Goal: Task Accomplishment & Management: Use online tool/utility

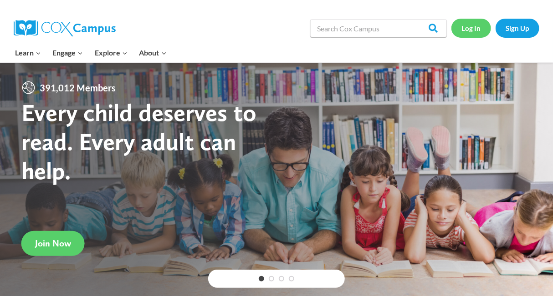
click at [466, 30] on link "Log In" at bounding box center [471, 28] width 40 height 19
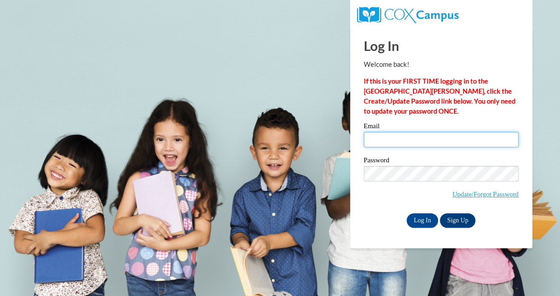
click at [375, 143] on input "Email" at bounding box center [441, 139] width 155 height 15
click at [392, 132] on span at bounding box center [441, 139] width 155 height 15
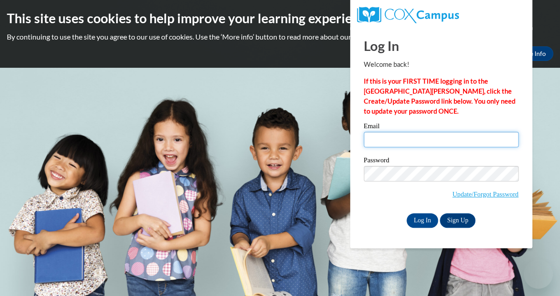
type input "C001809@muscogee.k12.ga.us"
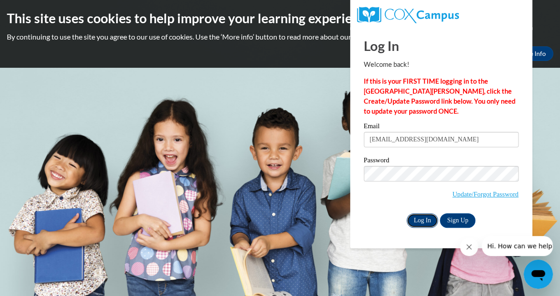
click at [419, 220] on input "Log In" at bounding box center [423, 221] width 32 height 15
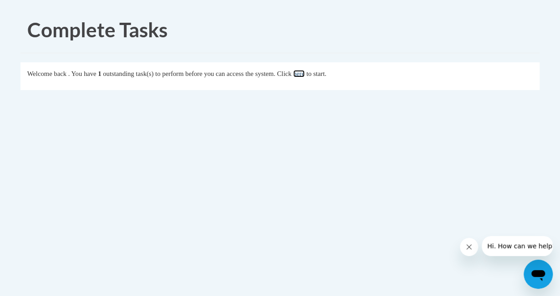
click at [305, 71] on link "here" at bounding box center [298, 73] width 11 height 7
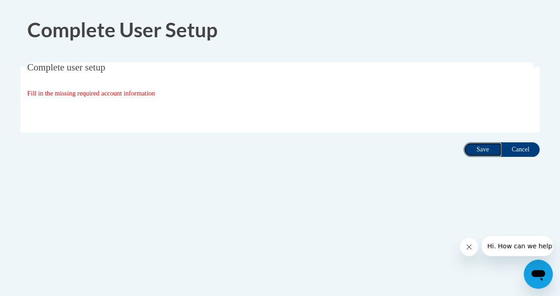
click at [477, 151] on input "Save" at bounding box center [483, 150] width 38 height 15
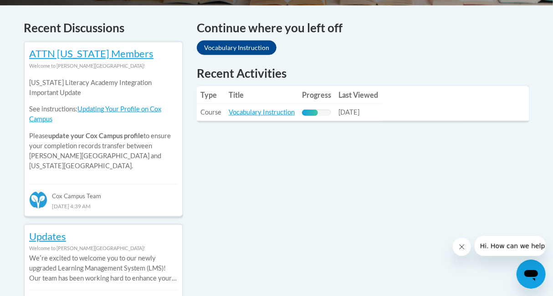
scroll to position [381, 0]
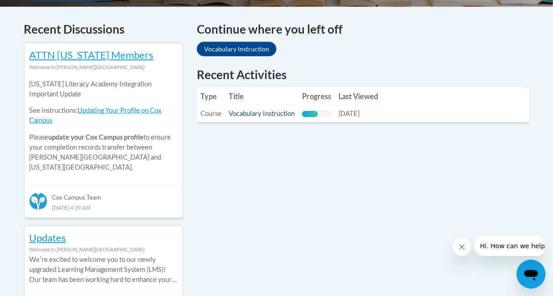
click at [279, 112] on link "Vocabulary Instruction" at bounding box center [262, 114] width 66 height 8
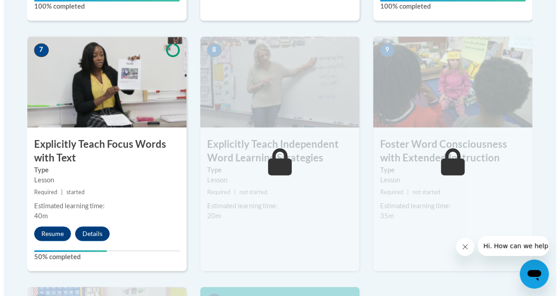
scroll to position [785, 0]
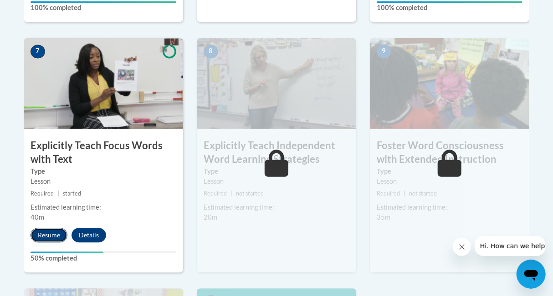
click at [37, 239] on button "Resume" at bounding box center [49, 235] width 37 height 15
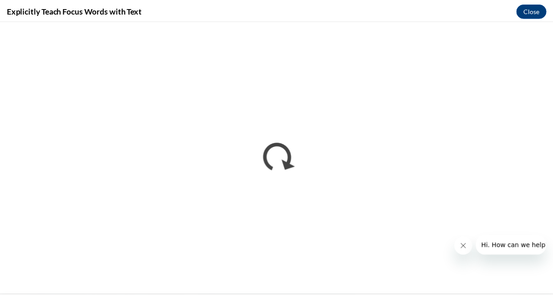
scroll to position [0, 0]
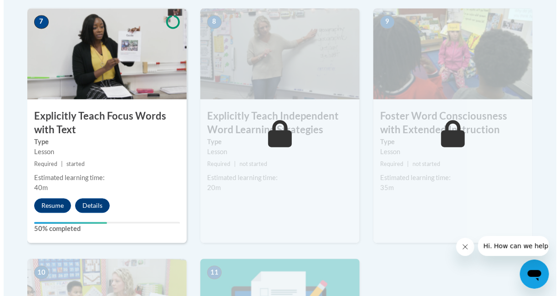
scroll to position [818, 0]
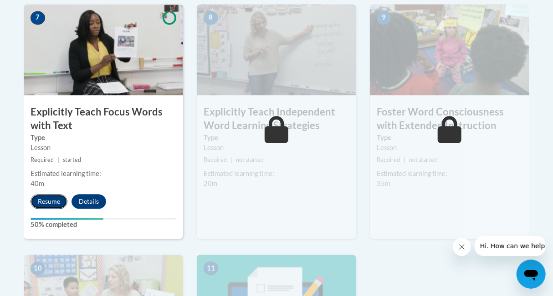
click at [47, 194] on button "Resume" at bounding box center [49, 201] width 37 height 15
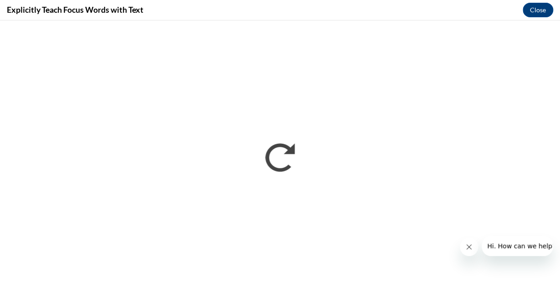
scroll to position [0, 0]
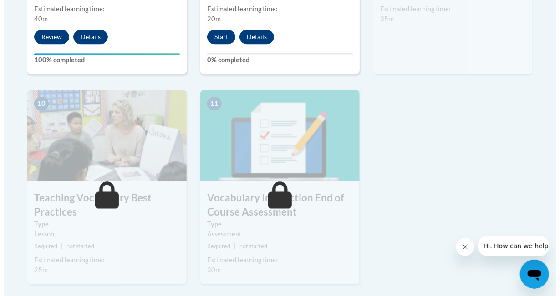
scroll to position [944, 0]
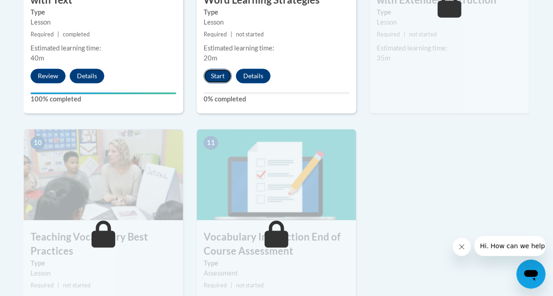
click at [222, 81] on button "Start" at bounding box center [218, 76] width 28 height 15
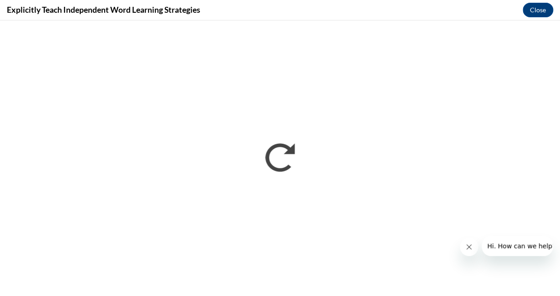
scroll to position [0, 0]
